Goal: Browse casually

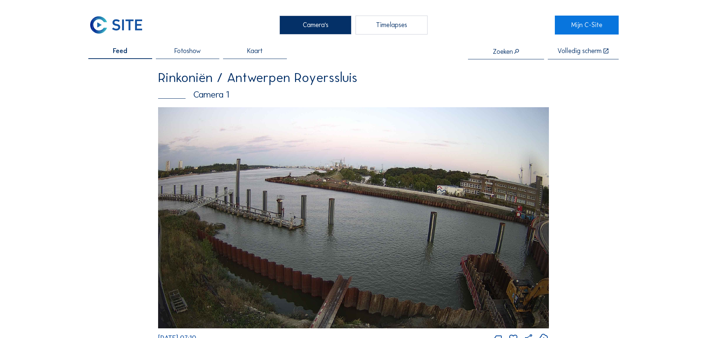
scroll to position [891, 0]
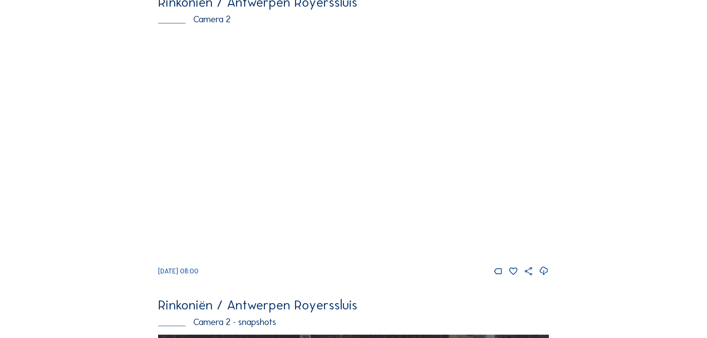
scroll to position [74, 0]
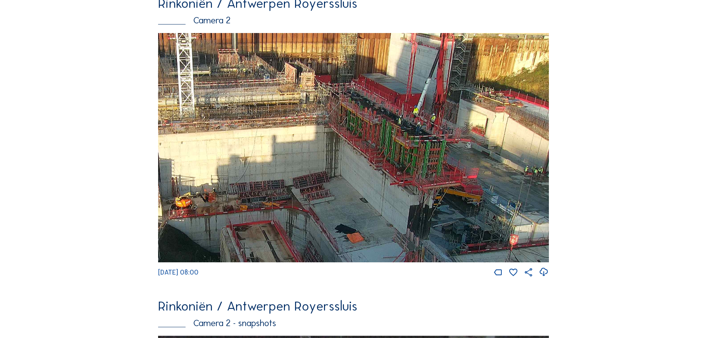
drag, startPoint x: 480, startPoint y: 126, endPoint x: 331, endPoint y: 144, distance: 150.6
click at [331, 144] on img at bounding box center [353, 147] width 391 height 229
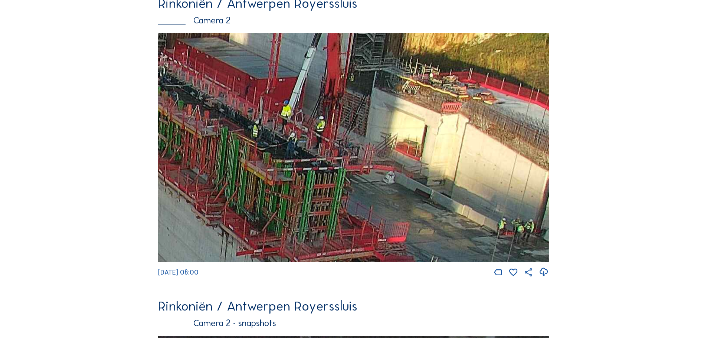
drag, startPoint x: 502, startPoint y: 131, endPoint x: 299, endPoint y: 121, distance: 203.2
click at [299, 121] on img at bounding box center [353, 147] width 391 height 229
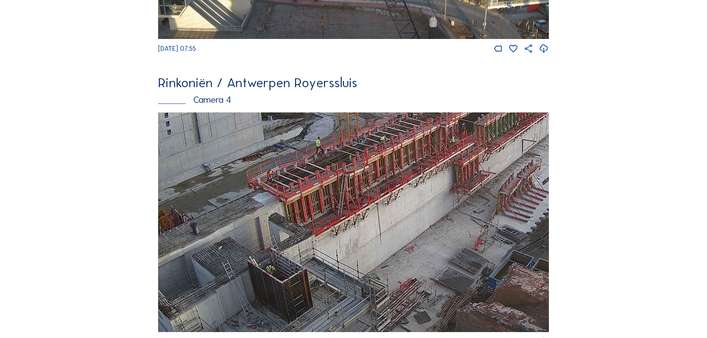
scroll to position [1188, 0]
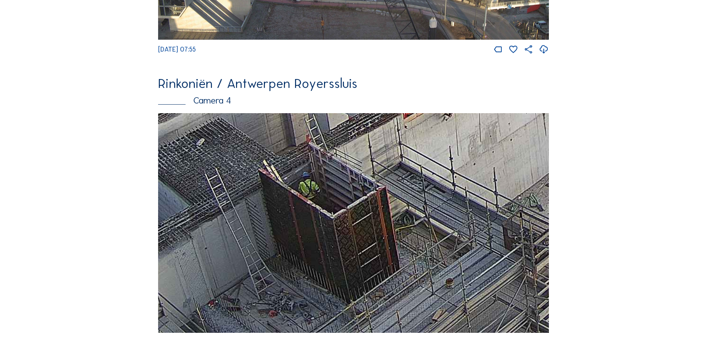
drag, startPoint x: 268, startPoint y: 293, endPoint x: 295, endPoint y: 221, distance: 77.5
click at [295, 222] on img at bounding box center [353, 223] width 391 height 220
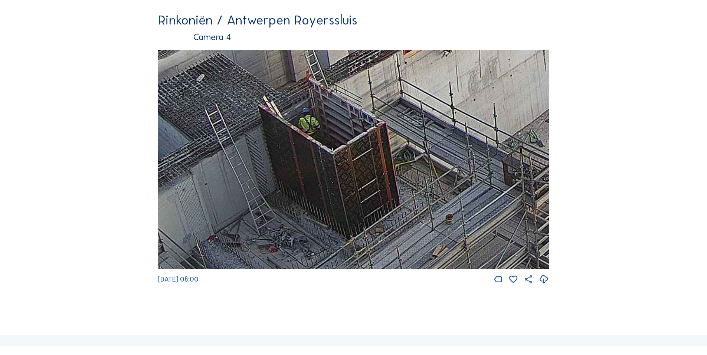
scroll to position [1262, 0]
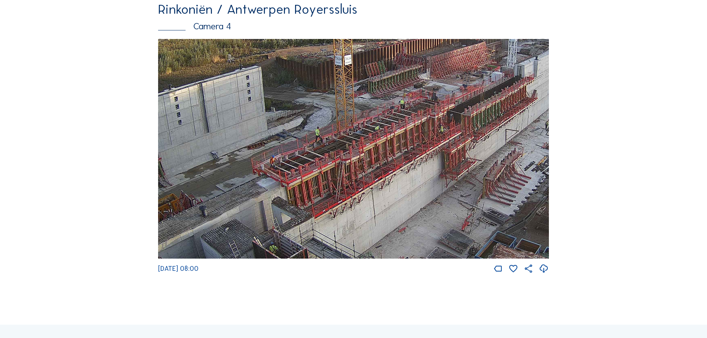
drag, startPoint x: 401, startPoint y: 253, endPoint x: 395, endPoint y: 260, distance: 8.5
click at [395, 259] on img at bounding box center [353, 149] width 391 height 220
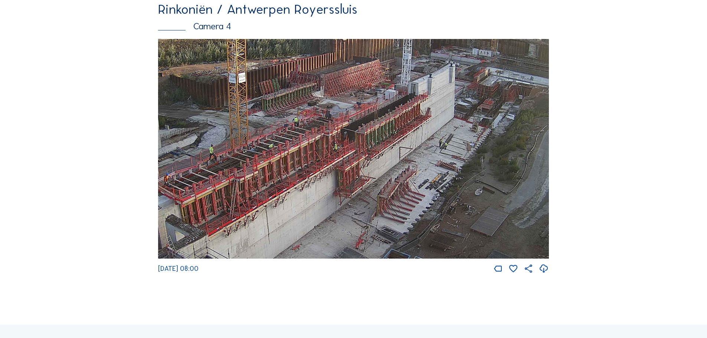
drag, startPoint x: 441, startPoint y: 148, endPoint x: 337, endPoint y: 162, distance: 104.8
click at [337, 162] on img at bounding box center [353, 149] width 391 height 220
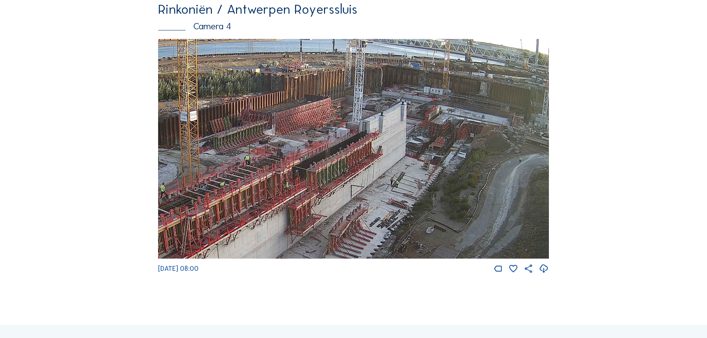
click at [384, 180] on img at bounding box center [353, 149] width 391 height 220
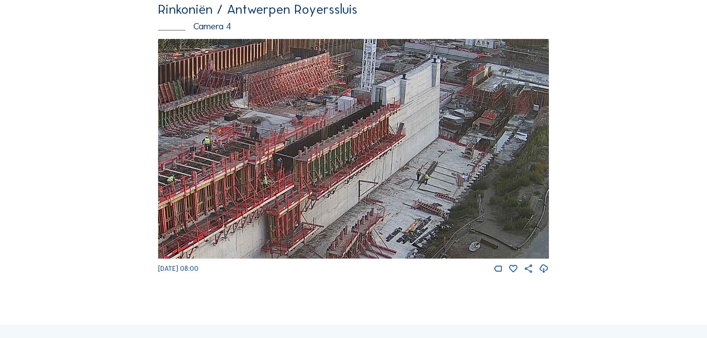
drag, startPoint x: 337, startPoint y: 198, endPoint x: 348, endPoint y: 183, distance: 18.9
click at [348, 183] on img at bounding box center [353, 149] width 391 height 220
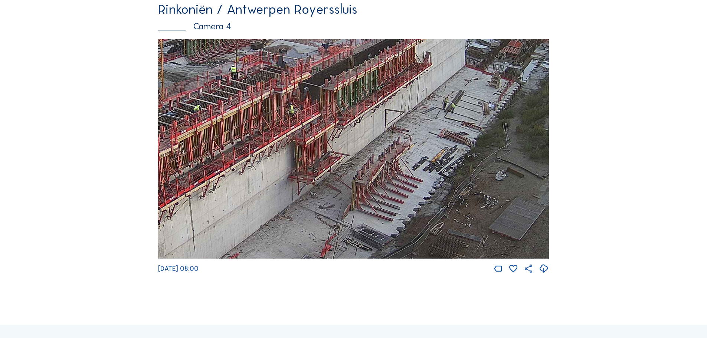
drag, startPoint x: 341, startPoint y: 226, endPoint x: 368, endPoint y: 155, distance: 75.6
click at [368, 155] on img at bounding box center [353, 149] width 391 height 220
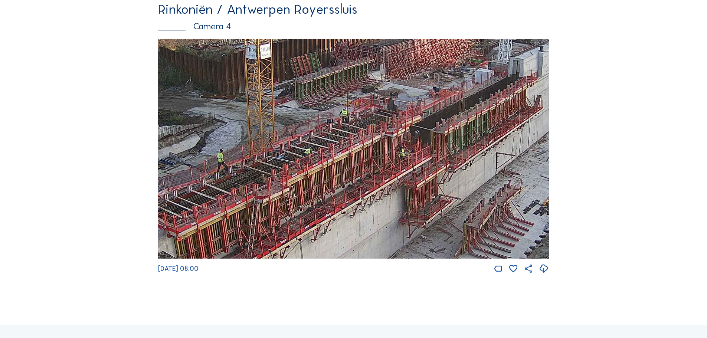
drag, startPoint x: 276, startPoint y: 150, endPoint x: 391, endPoint y: 194, distance: 123.5
click at [391, 194] on img at bounding box center [353, 149] width 391 height 220
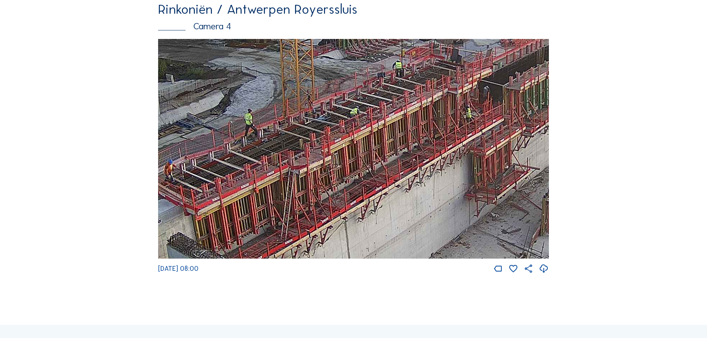
drag, startPoint x: 275, startPoint y: 227, endPoint x: 315, endPoint y: 188, distance: 55.9
click at [315, 188] on img at bounding box center [353, 149] width 391 height 220
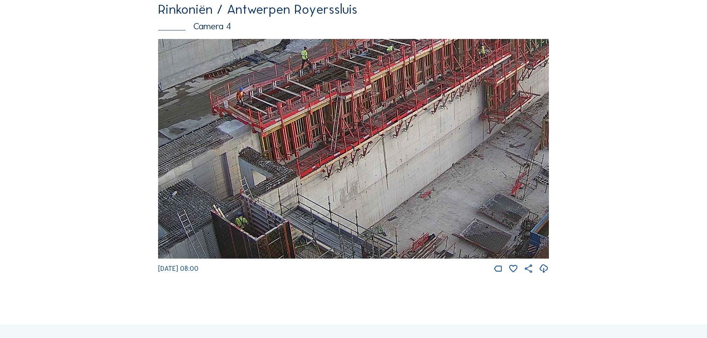
drag, startPoint x: 287, startPoint y: 195, endPoint x: 322, endPoint y: 133, distance: 70.8
click at [322, 133] on img at bounding box center [353, 149] width 391 height 220
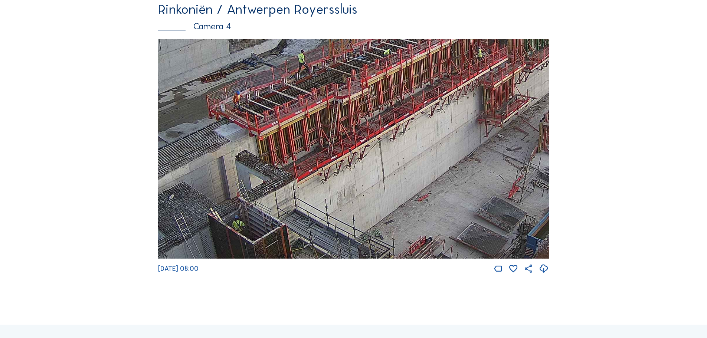
drag, startPoint x: 418, startPoint y: 151, endPoint x: 412, endPoint y: 157, distance: 8.1
click at [412, 157] on img at bounding box center [353, 149] width 391 height 220
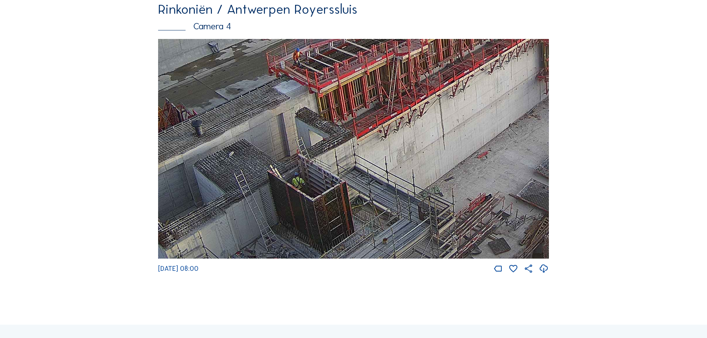
drag, startPoint x: 345, startPoint y: 177, endPoint x: 406, endPoint y: 132, distance: 76.2
click at [406, 132] on img at bounding box center [353, 149] width 391 height 220
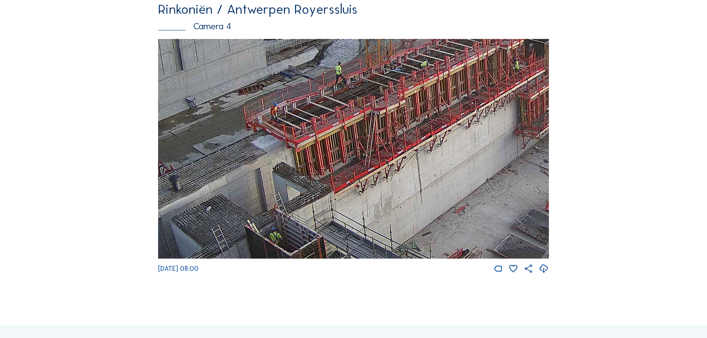
drag, startPoint x: 391, startPoint y: 127, endPoint x: 371, endPoint y: 175, distance: 52.7
click at [368, 182] on img at bounding box center [353, 149] width 391 height 220
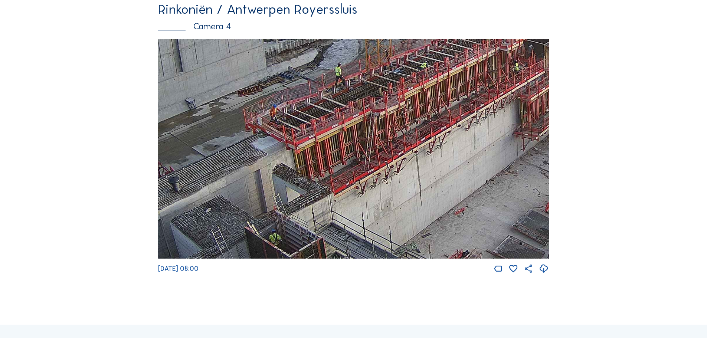
drag, startPoint x: 409, startPoint y: 127, endPoint x: 400, endPoint y: 161, distance: 34.9
click at [400, 161] on img at bounding box center [353, 149] width 391 height 220
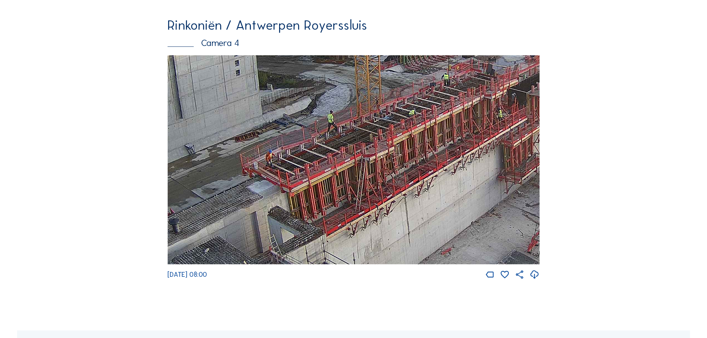
scroll to position [1261, 0]
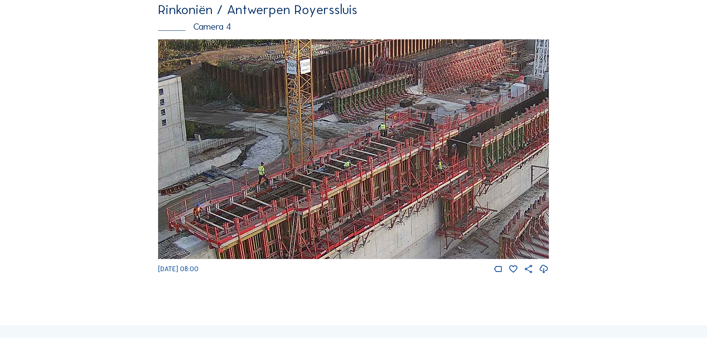
drag, startPoint x: 453, startPoint y: 155, endPoint x: 385, endPoint y: 220, distance: 93.9
click at [385, 220] on img at bounding box center [353, 149] width 391 height 220
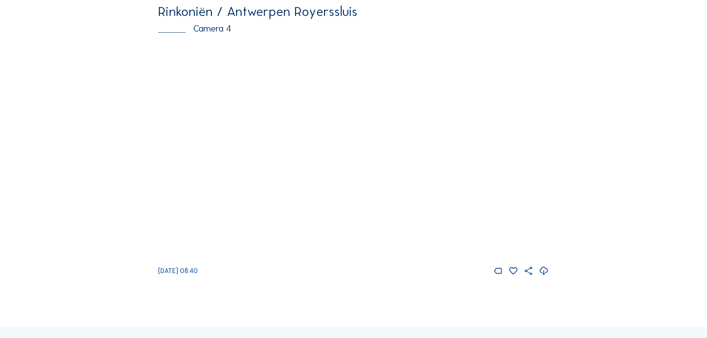
scroll to position [1262, 0]
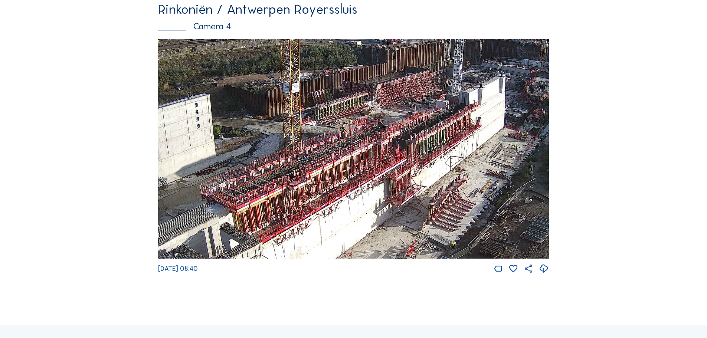
drag, startPoint x: 404, startPoint y: 142, endPoint x: 397, endPoint y: 183, distance: 40.7
click at [401, 182] on img at bounding box center [353, 149] width 391 height 220
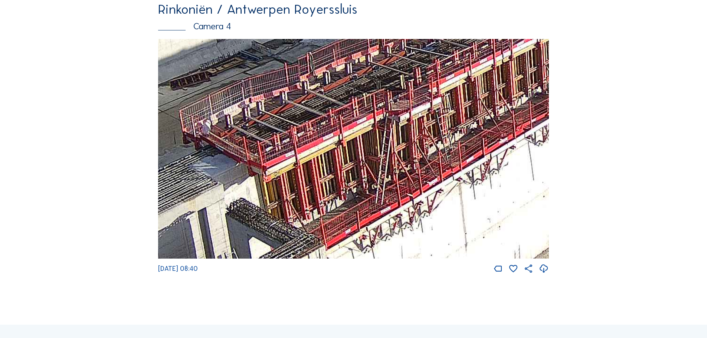
drag, startPoint x: 289, startPoint y: 219, endPoint x: 395, endPoint y: 122, distance: 143.9
click at [395, 122] on img at bounding box center [353, 149] width 391 height 220
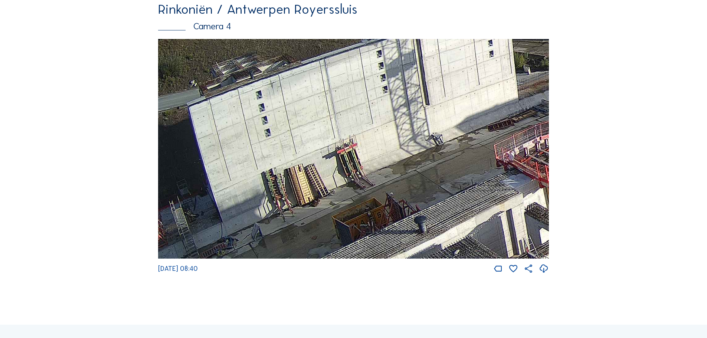
drag, startPoint x: 474, startPoint y: 209, endPoint x: 658, endPoint y: 245, distance: 187.6
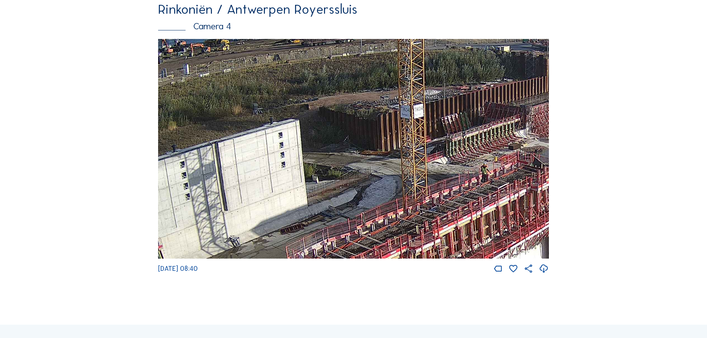
drag, startPoint x: 502, startPoint y: 133, endPoint x: 322, endPoint y: 224, distance: 201.8
click at [326, 227] on img at bounding box center [353, 149] width 391 height 220
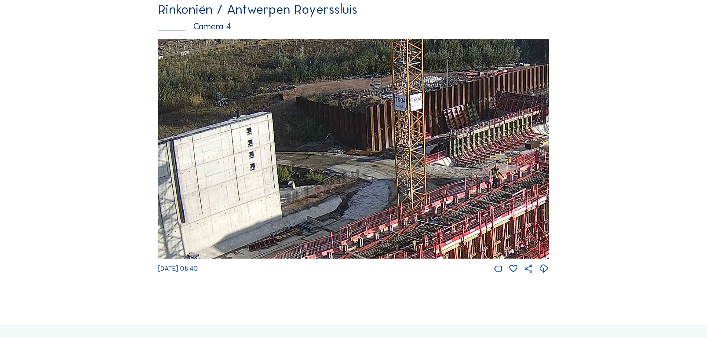
drag, startPoint x: 467, startPoint y: 152, endPoint x: 173, endPoint y: 113, distance: 297.6
click at [173, 113] on img at bounding box center [353, 149] width 391 height 220
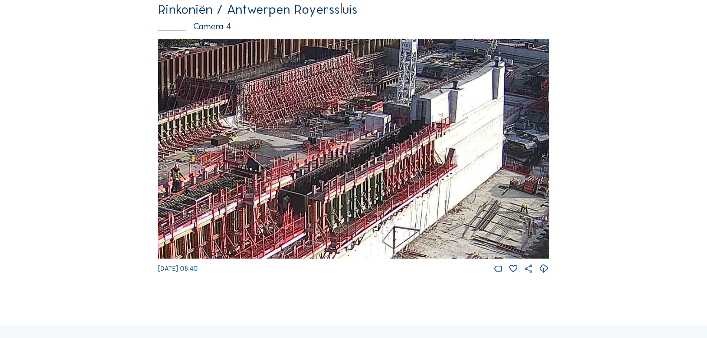
drag, startPoint x: 487, startPoint y: 148, endPoint x: 488, endPoint y: 188, distance: 39.7
click at [488, 188] on img at bounding box center [353, 149] width 391 height 220
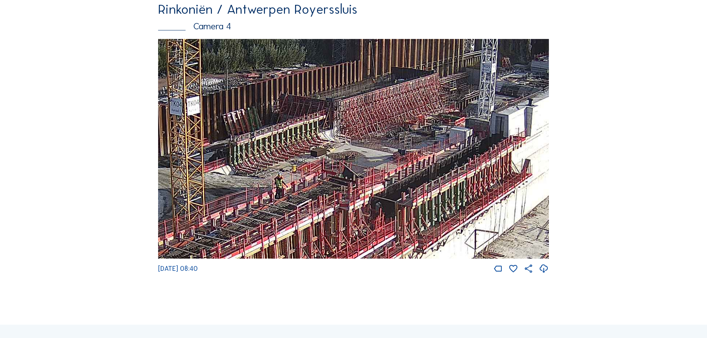
drag, startPoint x: 300, startPoint y: 159, endPoint x: 371, endPoint y: 171, distance: 71.8
click at [371, 171] on img at bounding box center [353, 149] width 391 height 220
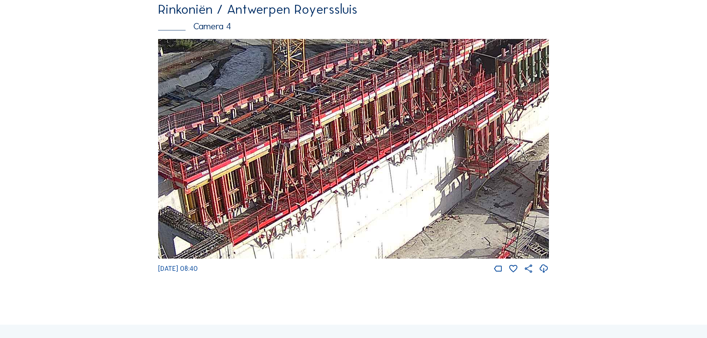
drag, startPoint x: 260, startPoint y: 208, endPoint x: 357, endPoint y: 85, distance: 156.7
click at [367, 57] on img at bounding box center [353, 149] width 391 height 220
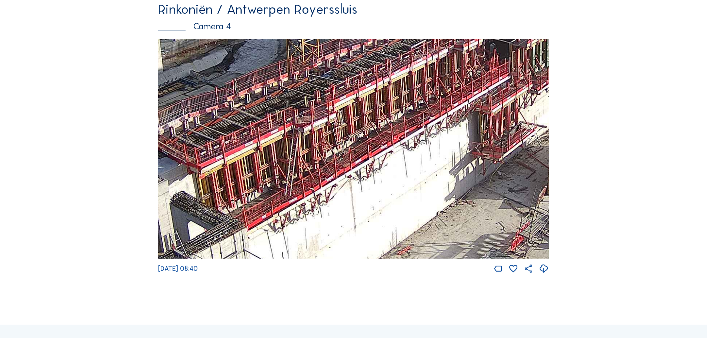
drag, startPoint x: 237, startPoint y: 166, endPoint x: 519, endPoint y: 1, distance: 326.1
